Goal: Task Accomplishment & Management: Manage account settings

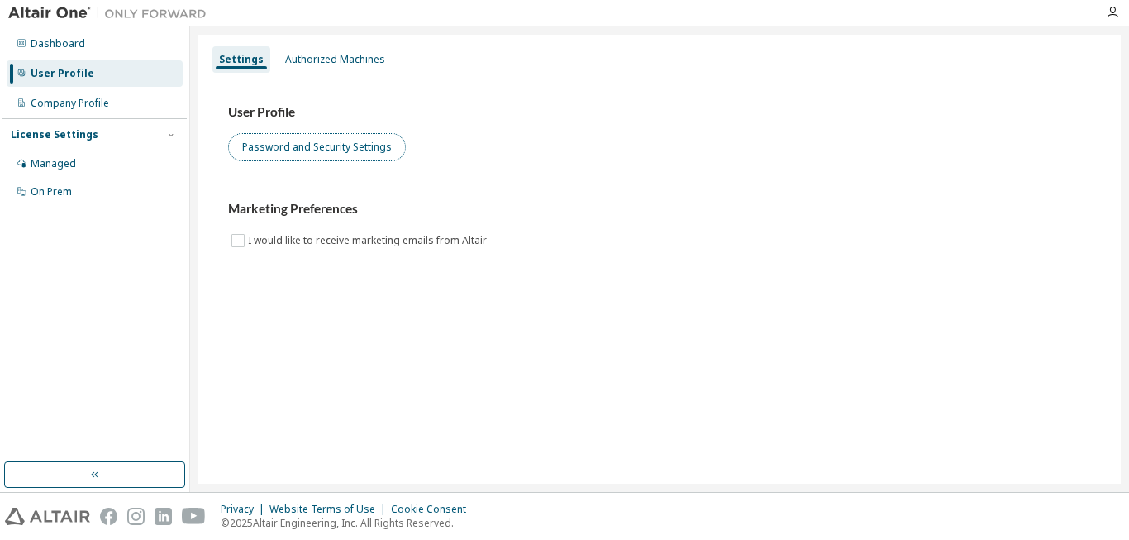
click at [346, 152] on button "Password and Security Settings" at bounding box center [317, 147] width 178 height 28
